Goal: Task Accomplishment & Management: Use online tool/utility

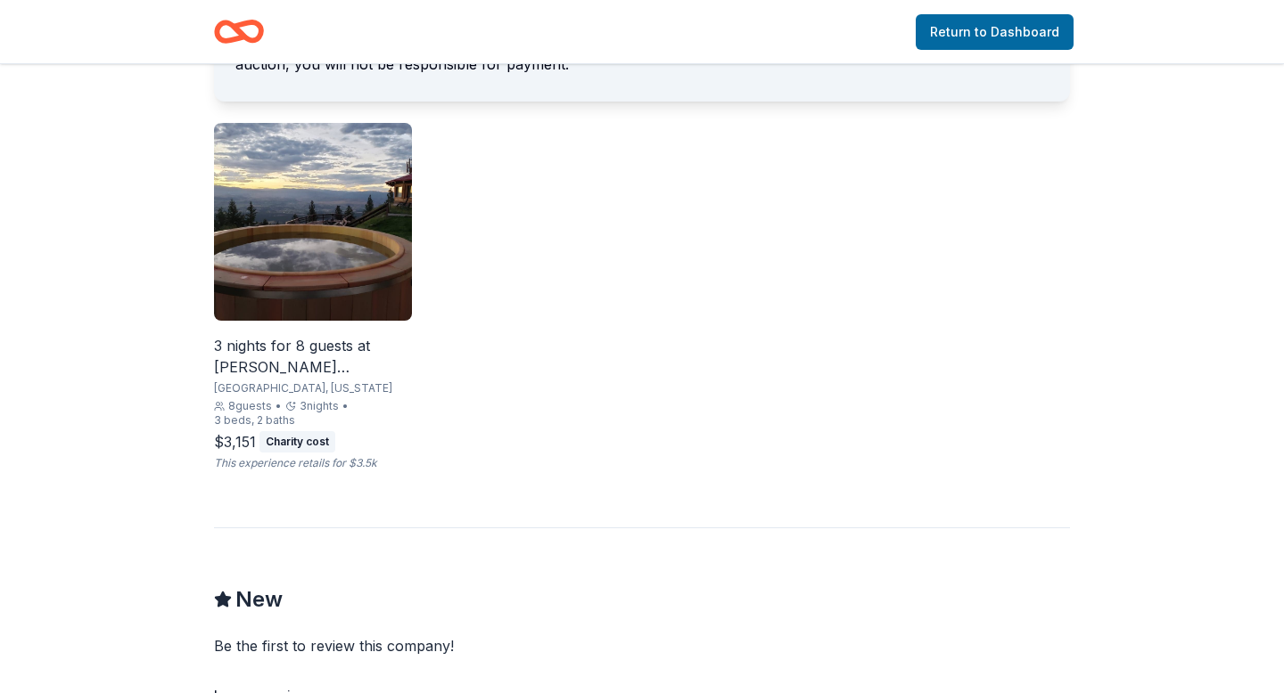
scroll to position [1068, 0]
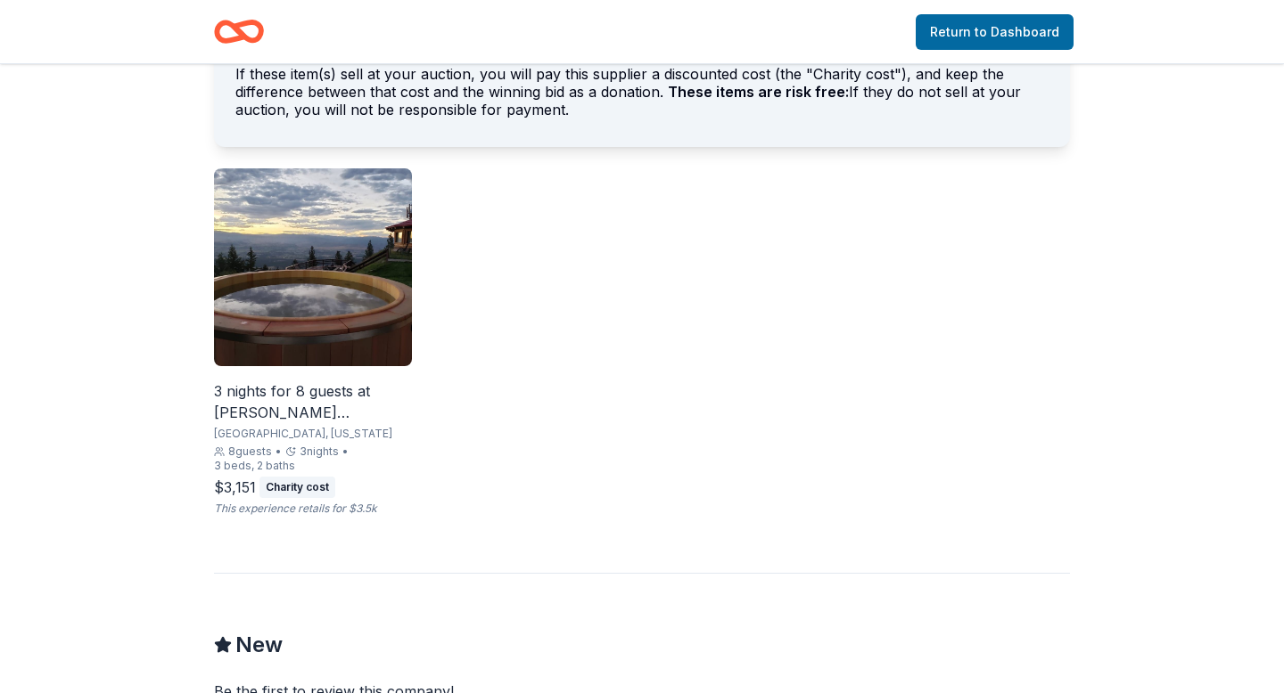
click at [308, 205] on img at bounding box center [313, 267] width 198 height 198
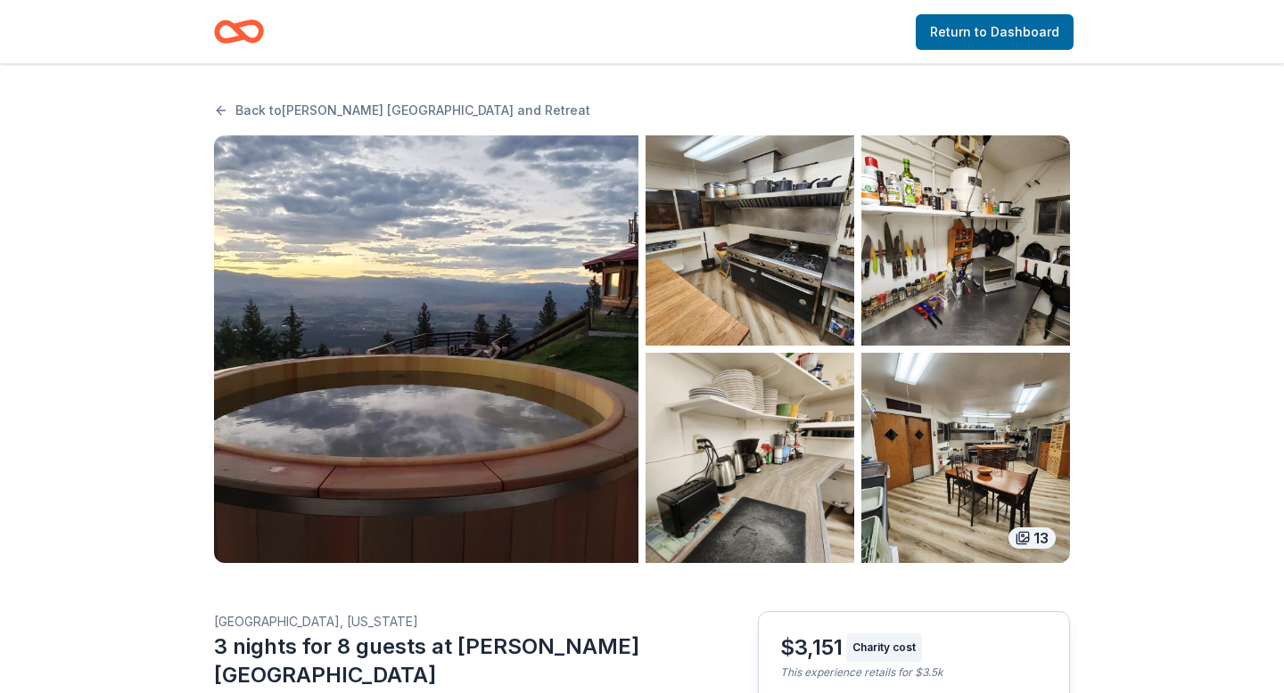
click at [437, 352] on img "button" at bounding box center [426, 349] width 424 height 428
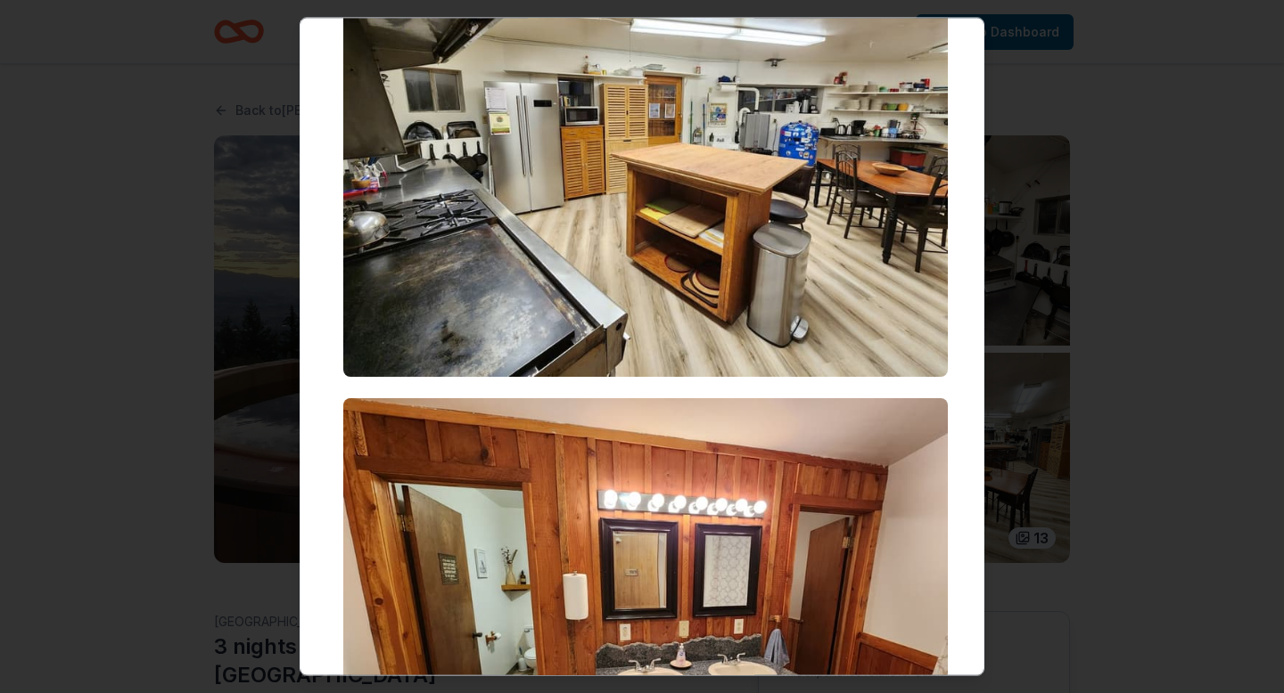
scroll to position [2805, 0]
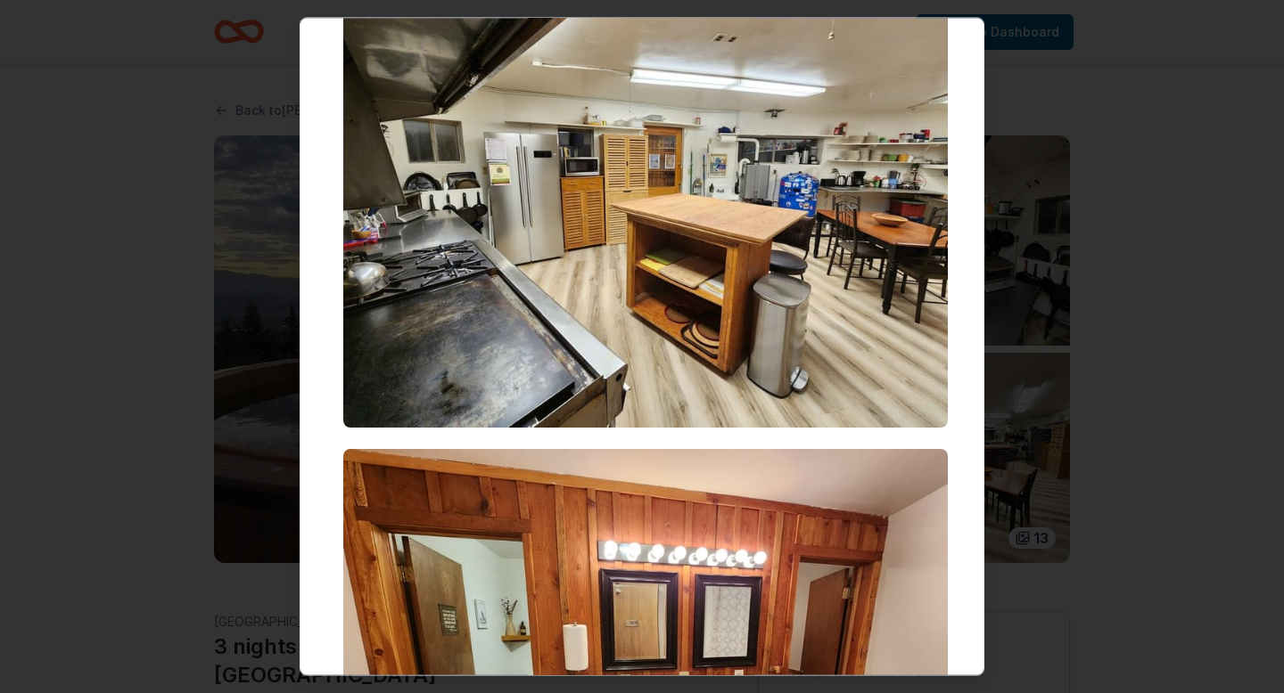
click at [1158, 252] on div at bounding box center [642, 346] width 1284 height 693
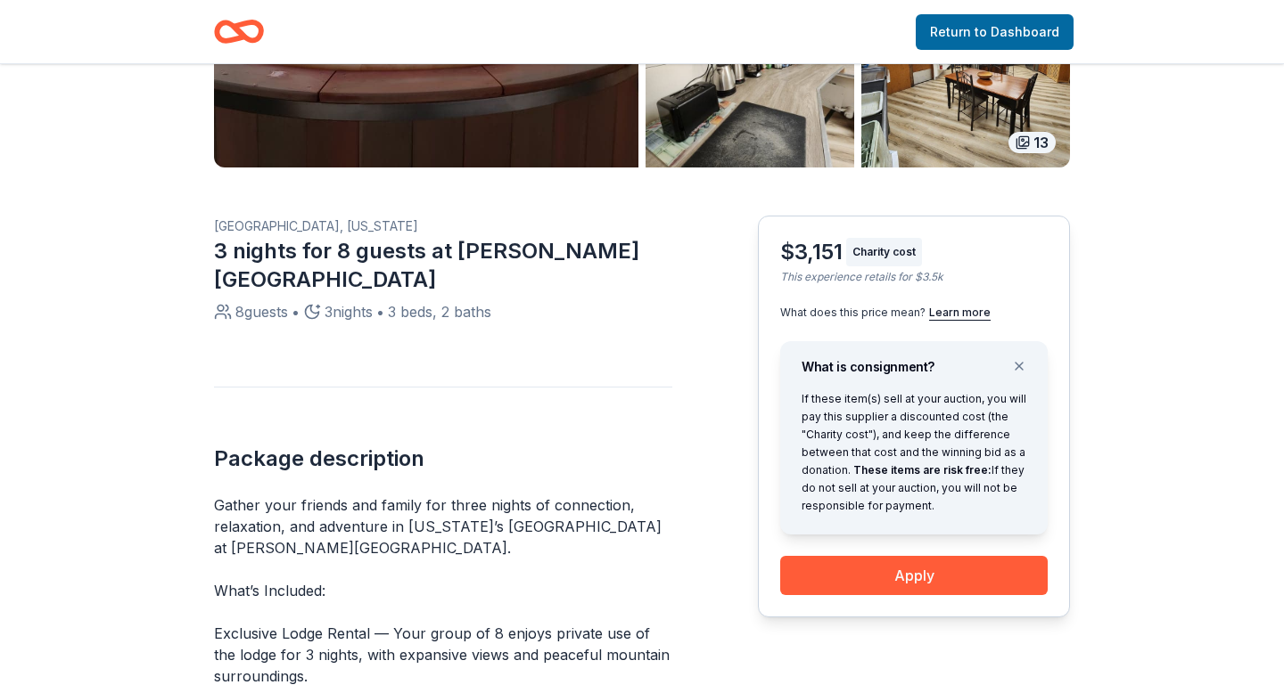
scroll to position [384, 0]
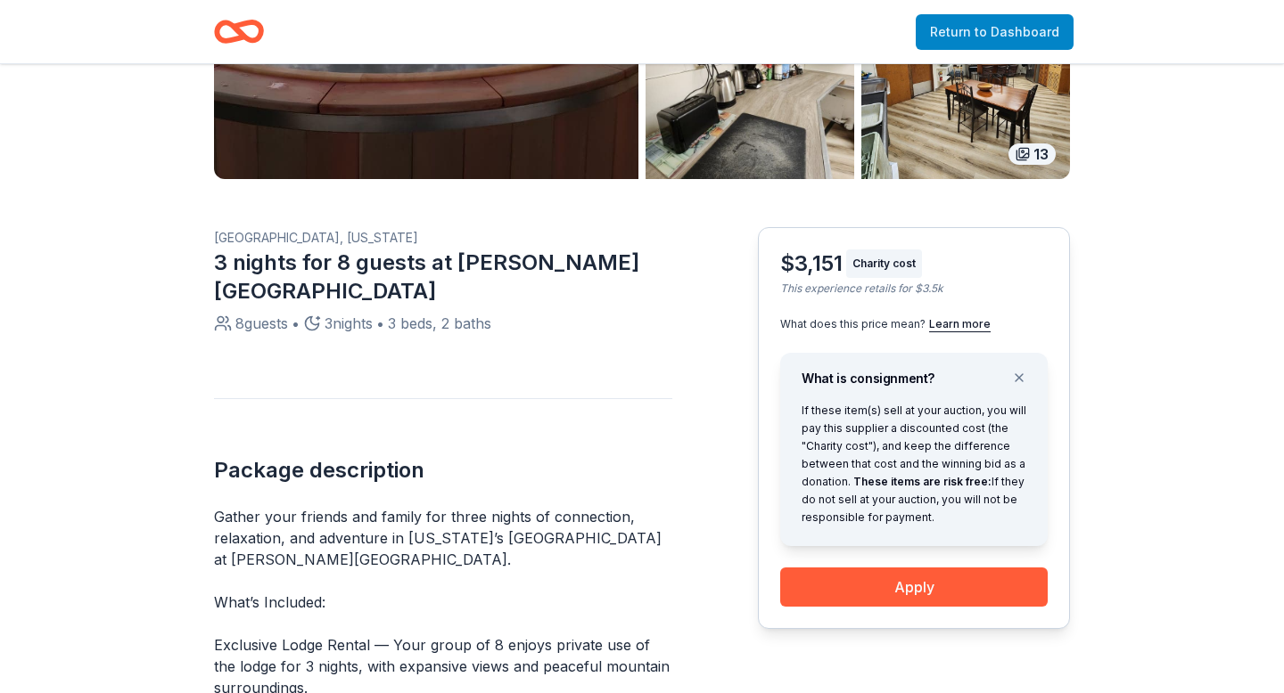
click at [983, 34] on link "Return to Dashboard" at bounding box center [994, 32] width 158 height 36
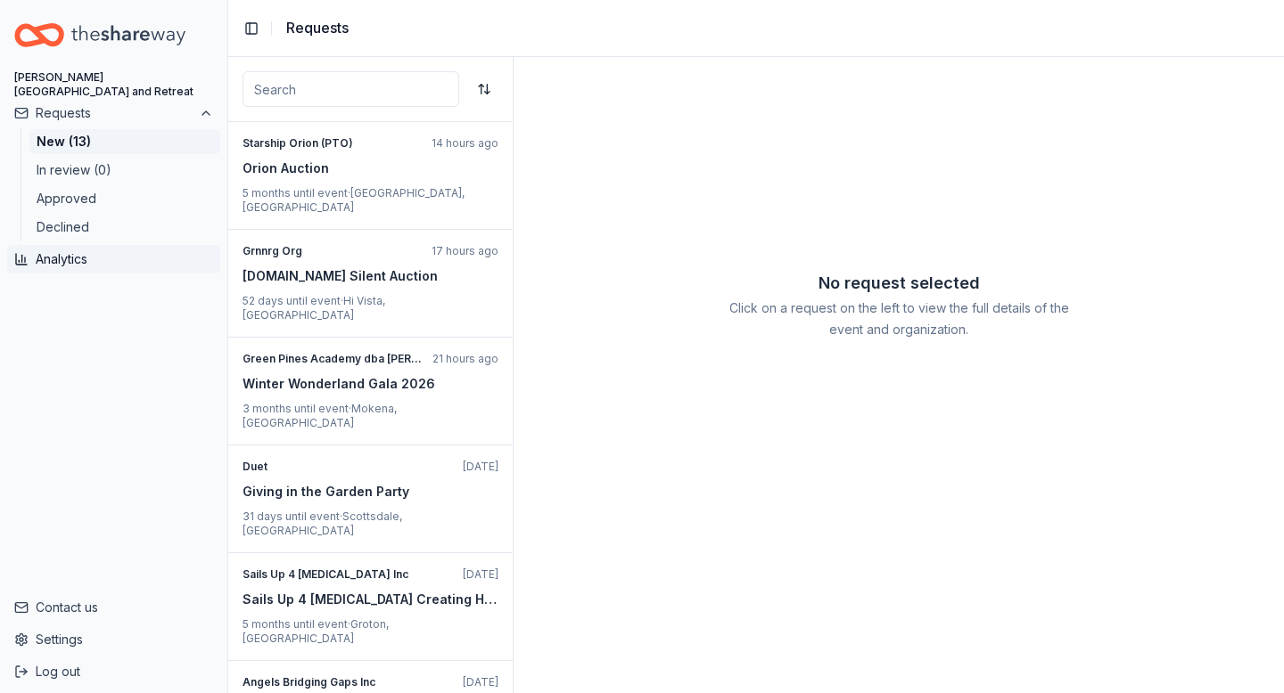
click at [79, 261] on button "Analytics" at bounding box center [113, 259] width 213 height 29
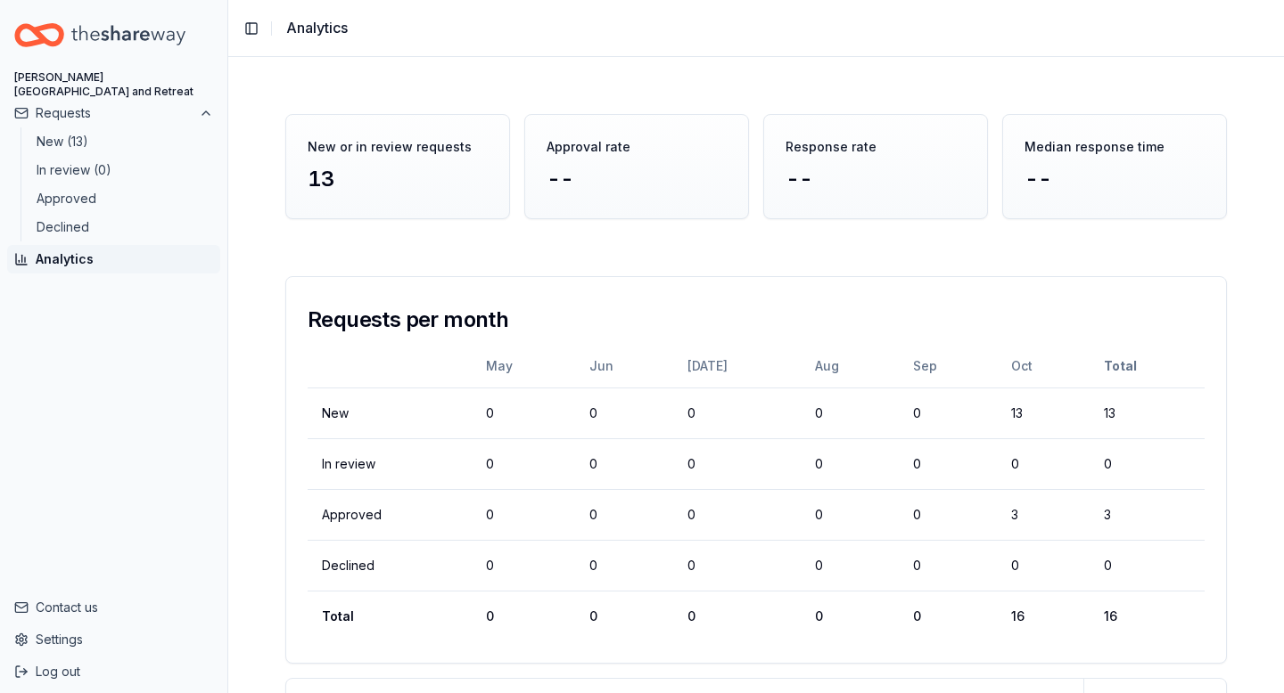
click at [114, 75] on div "[PERSON_NAME] [GEOGRAPHIC_DATA] and Retreat" at bounding box center [113, 84] width 199 height 29
